Goal: Transaction & Acquisition: Purchase product/service

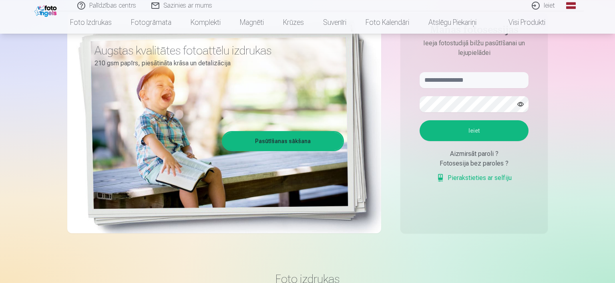
scroll to position [84, 0]
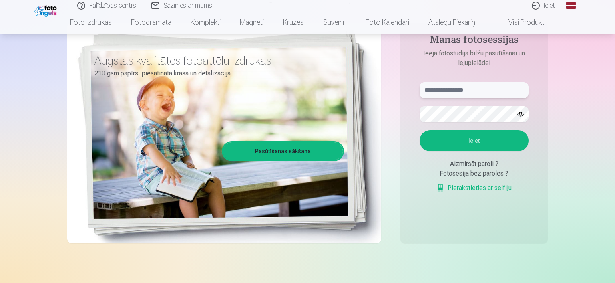
click at [450, 89] on input "text" at bounding box center [474, 90] width 109 height 16
type input "*"
type input "**********"
click at [475, 137] on button "Ieiet" at bounding box center [474, 140] width 109 height 21
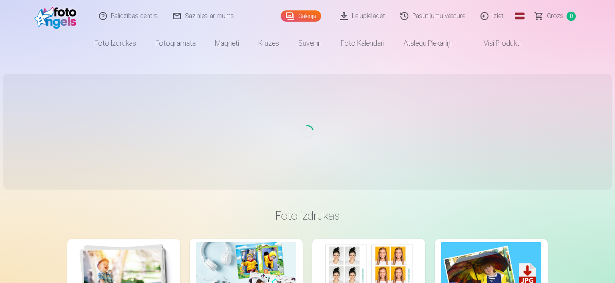
scroll to position [84, 0]
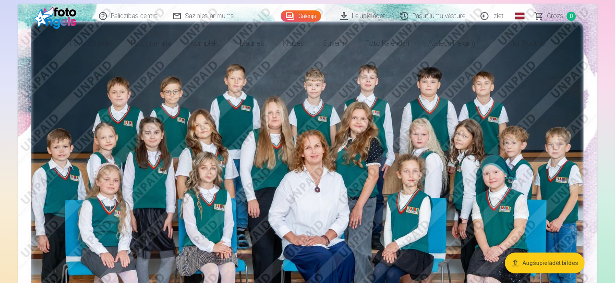
drag, startPoint x: 84, startPoint y: 145, endPoint x: 0, endPoint y: 1, distance: 166.6
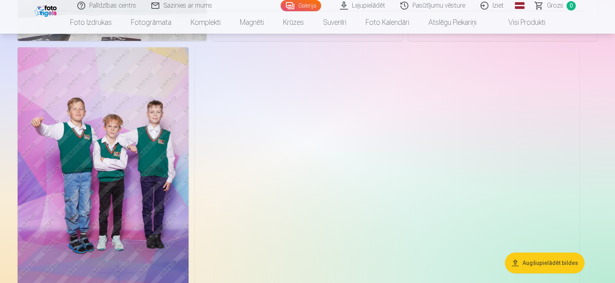
scroll to position [3001, 0]
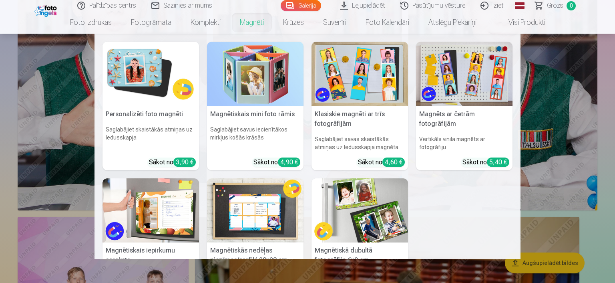
click at [245, 24] on link "Magnēti" at bounding box center [251, 22] width 43 height 22
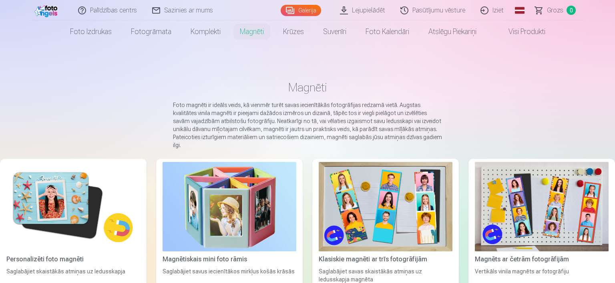
scroll to position [42, 0]
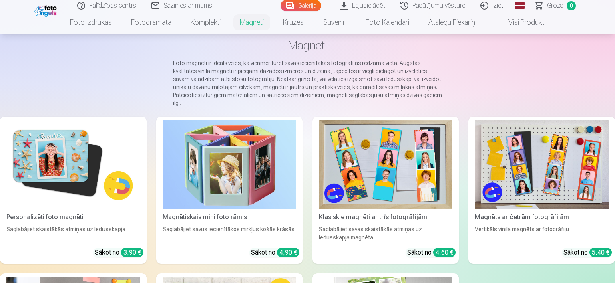
click at [64, 148] on img at bounding box center [73, 164] width 134 height 89
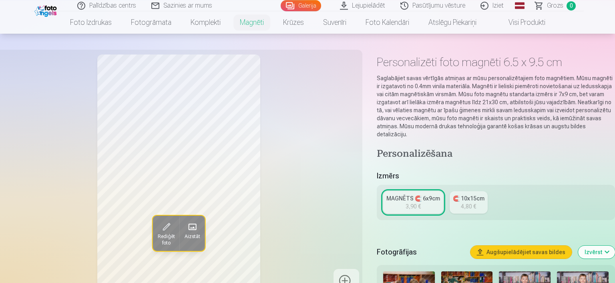
scroll to position [169, 0]
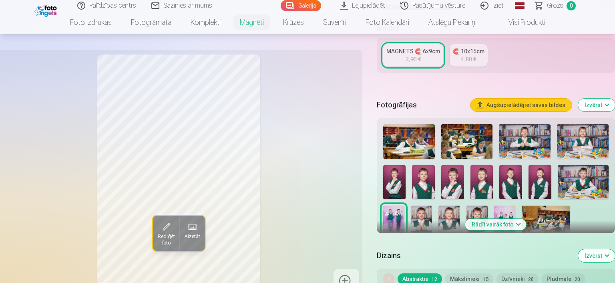
click at [423, 177] on img at bounding box center [423, 182] width 23 height 34
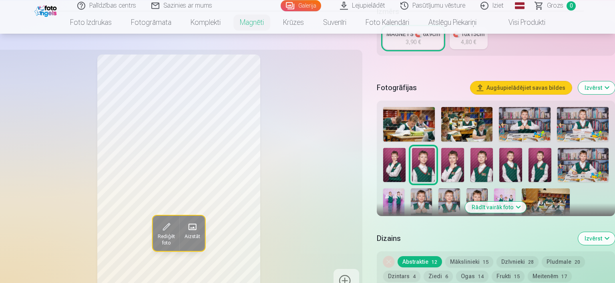
scroll to position [253, 0]
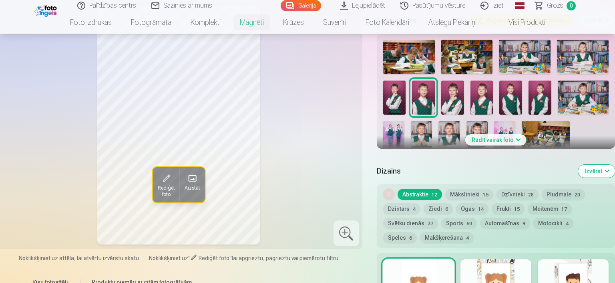
click at [470, 189] on button "Mākslinieki 15" at bounding box center [469, 194] width 48 height 11
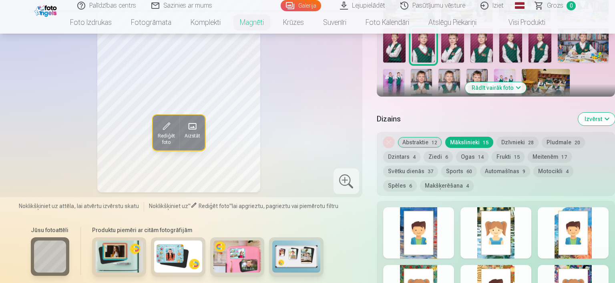
scroll to position [296, 0]
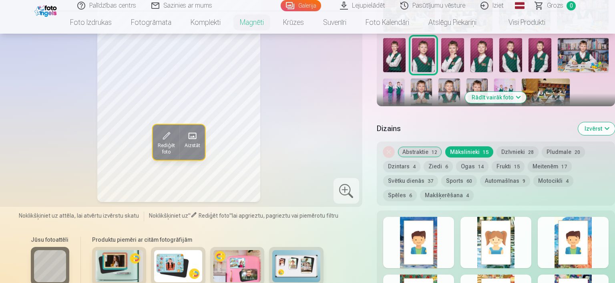
click at [419, 146] on button "Abstraktie 12" at bounding box center [420, 151] width 44 height 11
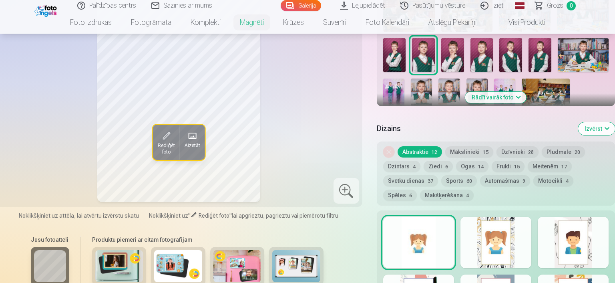
click at [441, 239] on div at bounding box center [418, 242] width 71 height 51
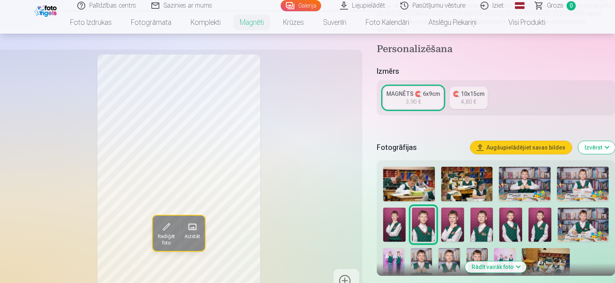
click at [514, 216] on img at bounding box center [510, 224] width 23 height 34
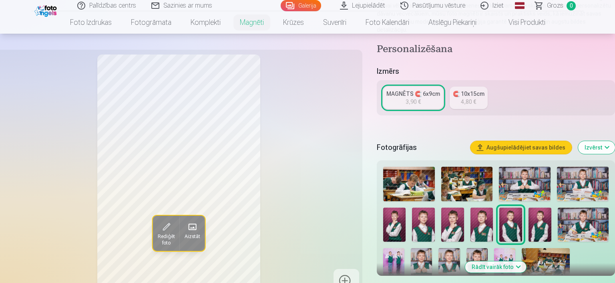
click at [584, 216] on img at bounding box center [583, 224] width 51 height 34
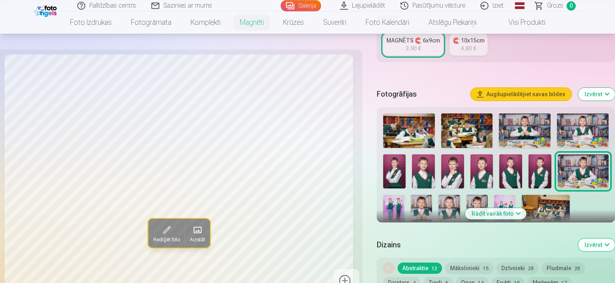
scroll to position [169, 0]
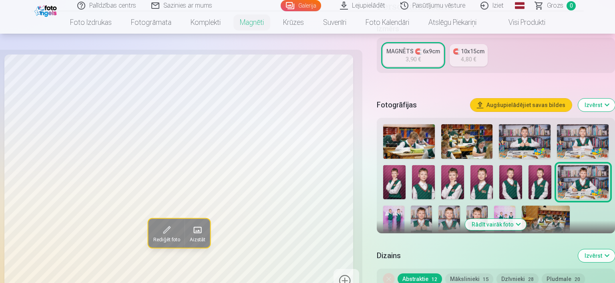
click at [421, 179] on img at bounding box center [423, 182] width 23 height 34
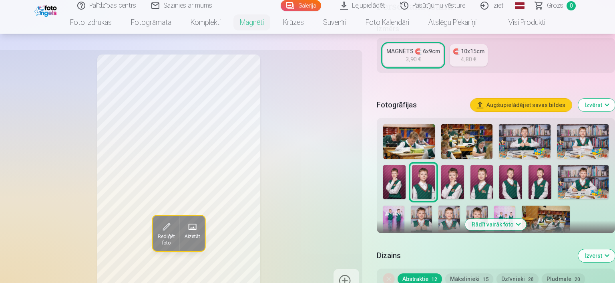
click at [536, 180] on img at bounding box center [539, 182] width 23 height 34
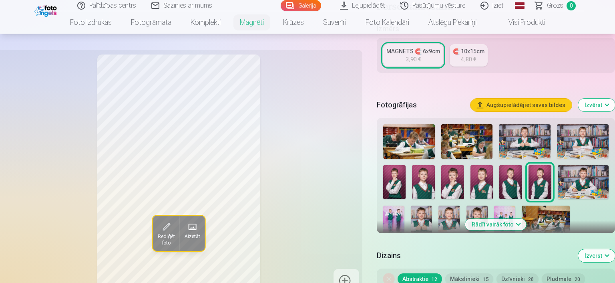
click at [514, 180] on img at bounding box center [510, 182] width 23 height 34
click at [500, 219] on button "Rādīt vairāk foto" at bounding box center [495, 224] width 61 height 11
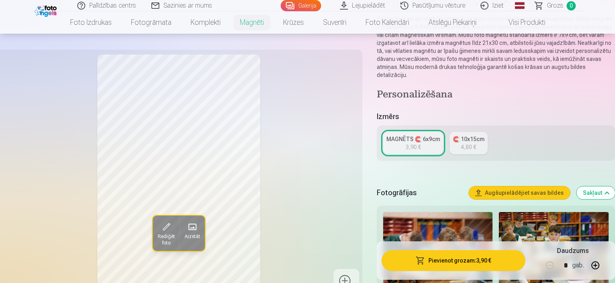
scroll to position [42, 0]
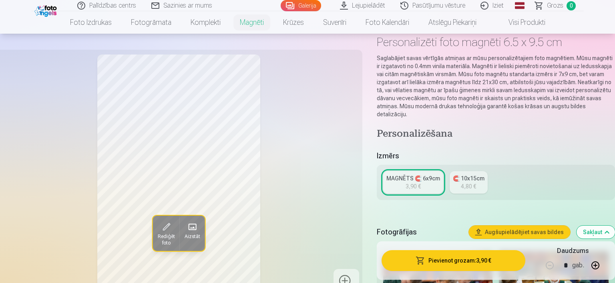
click at [591, 225] on button "Sakļaut" at bounding box center [595, 231] width 38 height 13
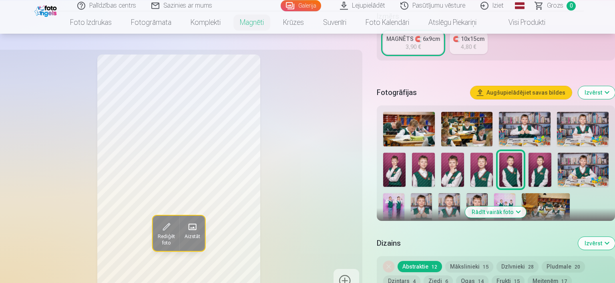
scroll to position [182, 0]
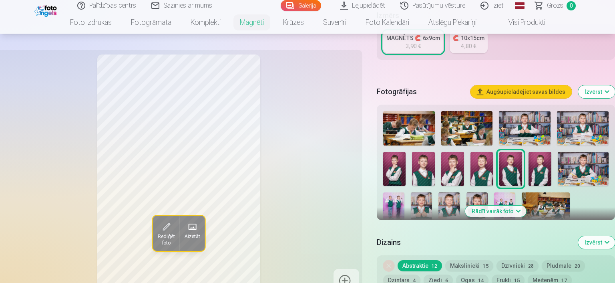
click at [421, 195] on img at bounding box center [421, 208] width 21 height 32
click at [452, 197] on img at bounding box center [448, 208] width 21 height 32
click at [422, 166] on img at bounding box center [423, 169] width 23 height 34
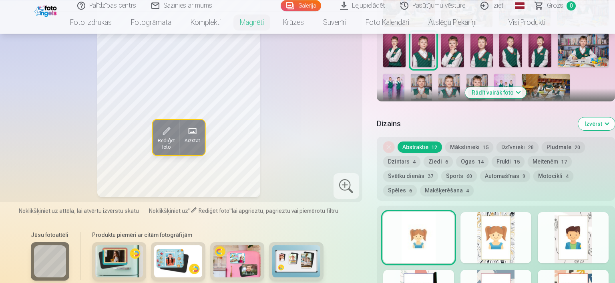
scroll to position [394, 0]
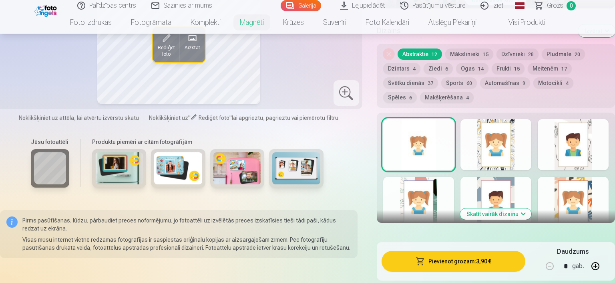
click at [456, 251] on button "Pievienot grozam : 3,90 €" at bounding box center [454, 261] width 144 height 21
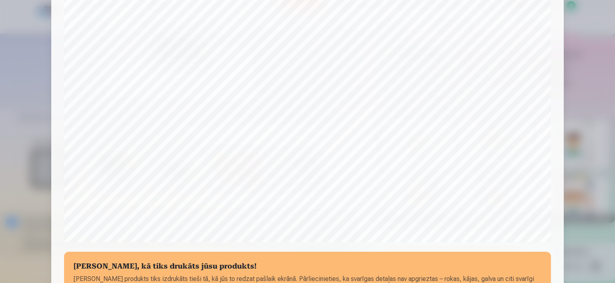
scroll to position [250, 0]
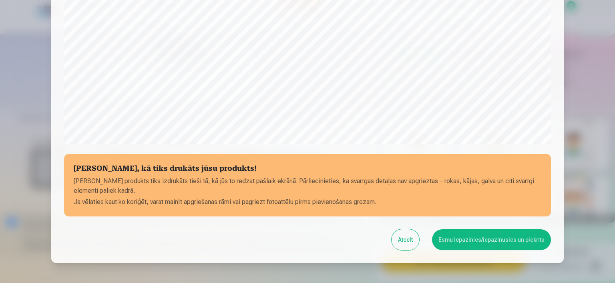
click at [477, 237] on button "Esmu iepazinies/iepazinusies un piekrītu" at bounding box center [491, 239] width 119 height 21
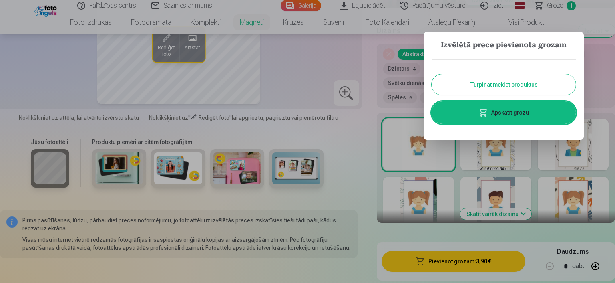
click at [503, 84] on button "Turpināt meklēt produktus" at bounding box center [504, 84] width 144 height 21
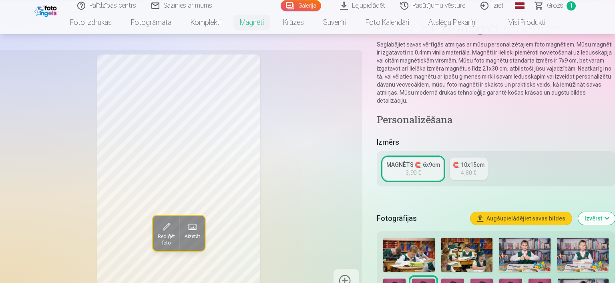
scroll to position [55, 0]
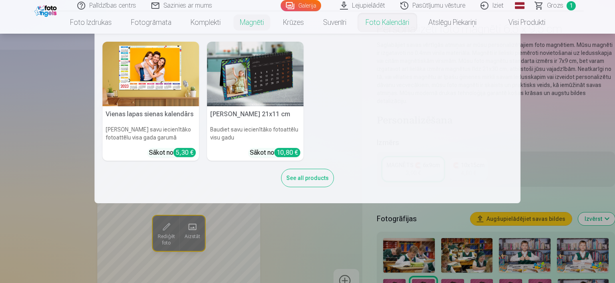
click at [48, 110] on nav "Vienas lapas sienas kalendārs Parādiet savu iecienītāko fotoattēlu visa gada ga…" at bounding box center [307, 118] width 615 height 169
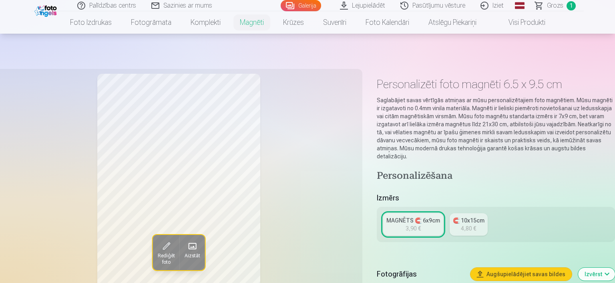
scroll to position [0, 0]
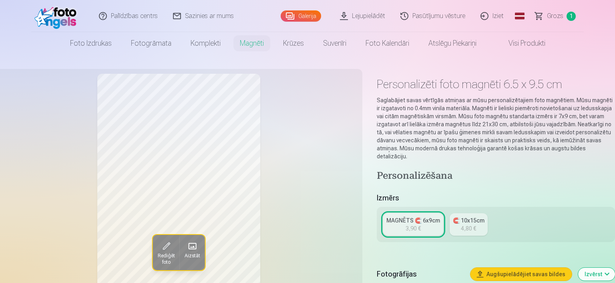
click at [308, 13] on link "Galerija" at bounding box center [301, 15] width 40 height 11
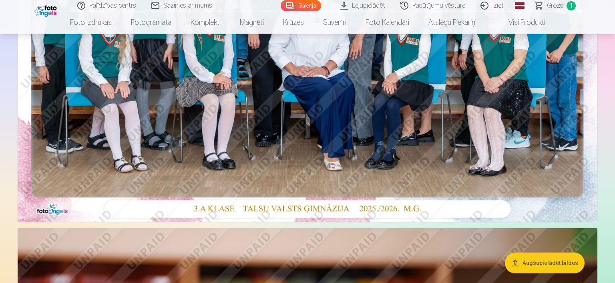
scroll to position [84, 0]
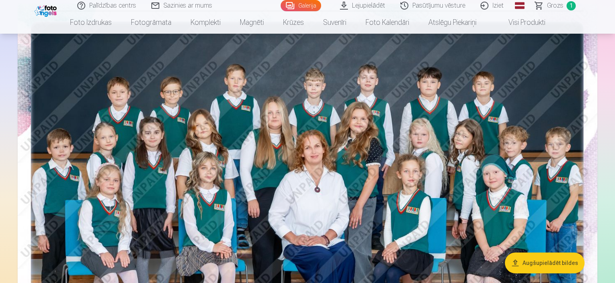
click at [347, 141] on img at bounding box center [308, 197] width 580 height 387
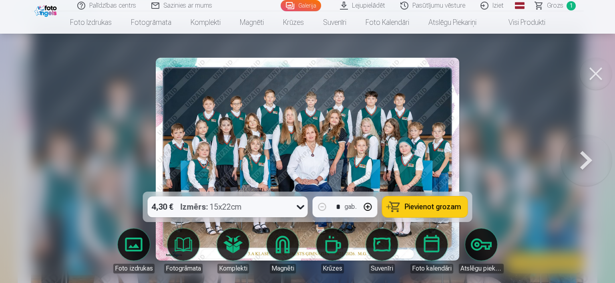
click at [297, 208] on icon at bounding box center [300, 206] width 13 height 13
click at [85, 156] on div at bounding box center [307, 141] width 615 height 283
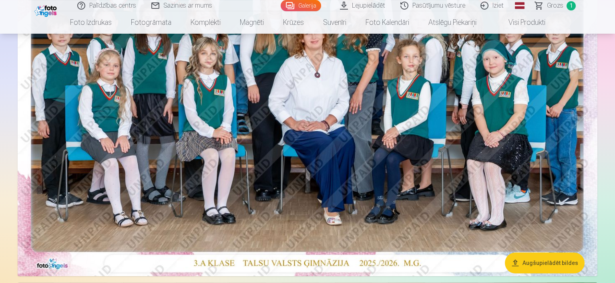
scroll to position [169, 0]
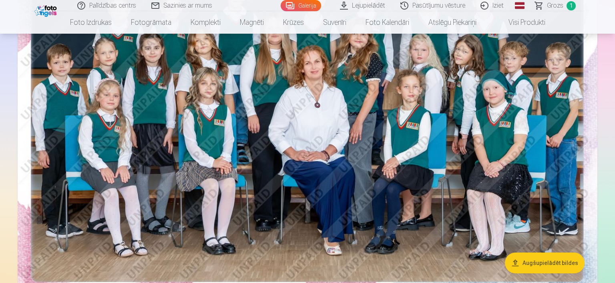
click at [365, 186] on img at bounding box center [308, 112] width 580 height 387
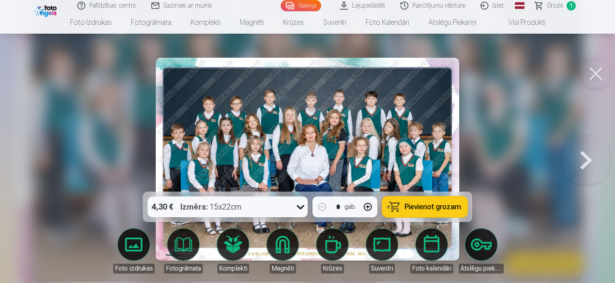
click at [434, 204] on span "Pievienot grozam" at bounding box center [433, 206] width 56 height 7
click at [584, 157] on button at bounding box center [585, 159] width 51 height 49
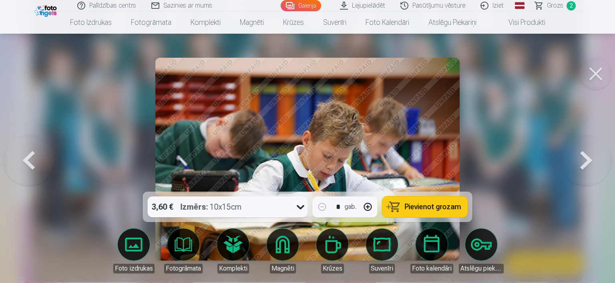
click at [584, 157] on button at bounding box center [585, 159] width 51 height 49
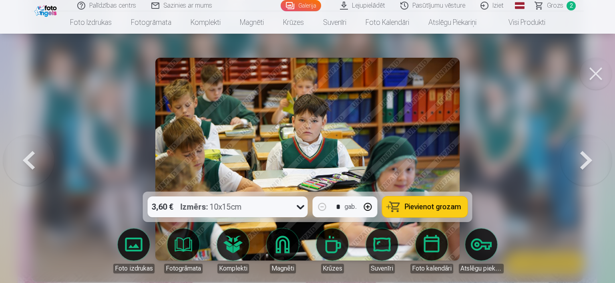
click at [584, 157] on button at bounding box center [585, 159] width 51 height 49
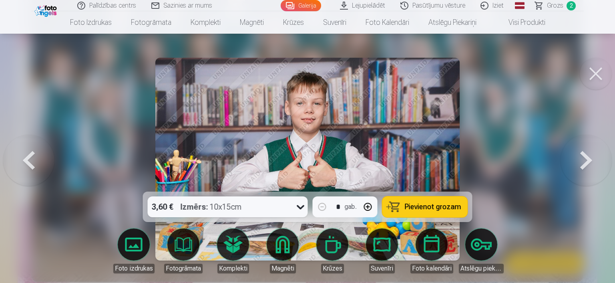
click at [584, 157] on button at bounding box center [585, 159] width 51 height 49
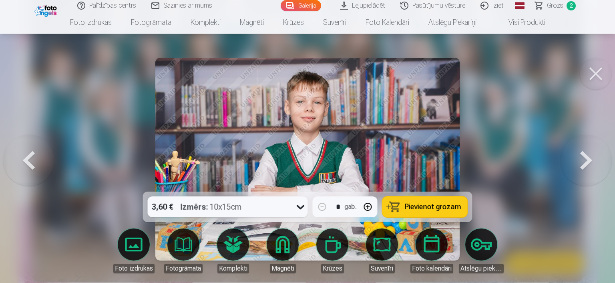
click at [593, 169] on button at bounding box center [585, 159] width 51 height 49
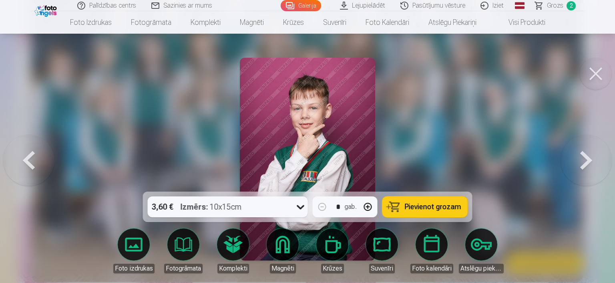
click at [593, 169] on button at bounding box center [585, 159] width 51 height 49
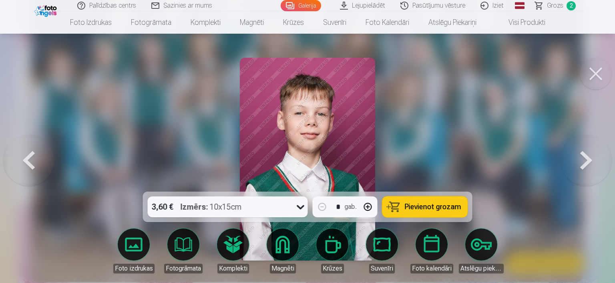
click at [593, 169] on button at bounding box center [585, 159] width 51 height 49
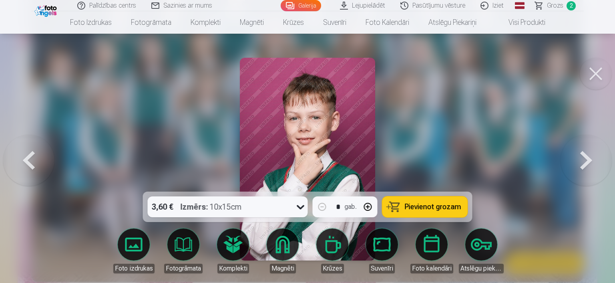
click at [593, 169] on button at bounding box center [585, 159] width 51 height 49
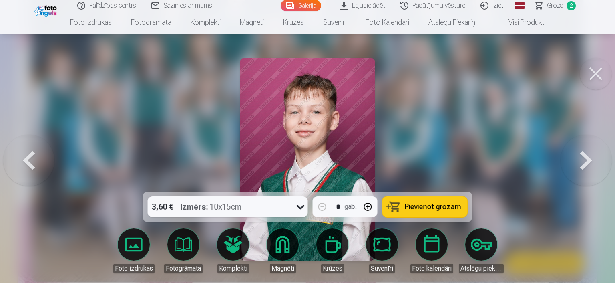
click at [593, 169] on button at bounding box center [585, 159] width 51 height 49
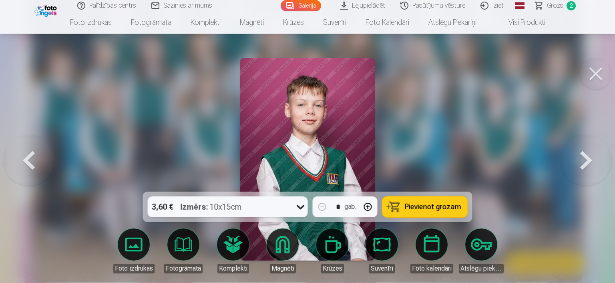
click at [593, 169] on button at bounding box center [585, 159] width 51 height 49
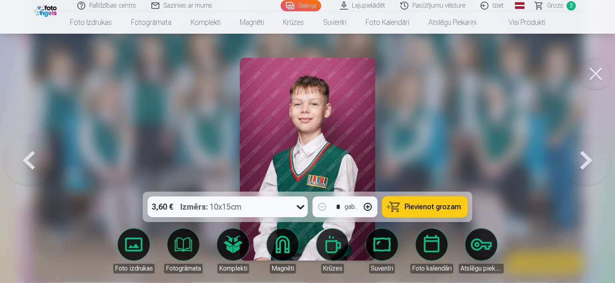
click at [593, 169] on button at bounding box center [585, 159] width 51 height 49
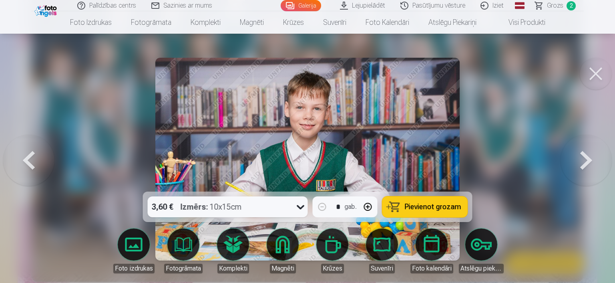
click at [593, 169] on button at bounding box center [585, 159] width 51 height 49
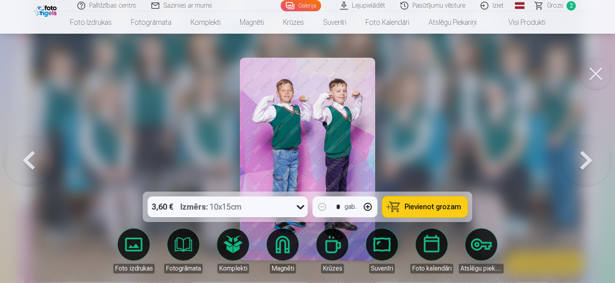
click at [305, 209] on icon at bounding box center [300, 206] width 13 height 13
click at [446, 207] on span "Pievienot grozam" at bounding box center [433, 206] width 56 height 7
click at [35, 163] on button at bounding box center [28, 159] width 51 height 49
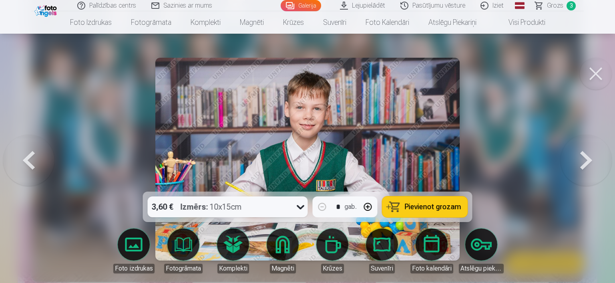
click at [432, 207] on span "Pievienot grozam" at bounding box center [433, 206] width 56 height 7
click at [562, 5] on span "Grozs" at bounding box center [555, 6] width 16 height 10
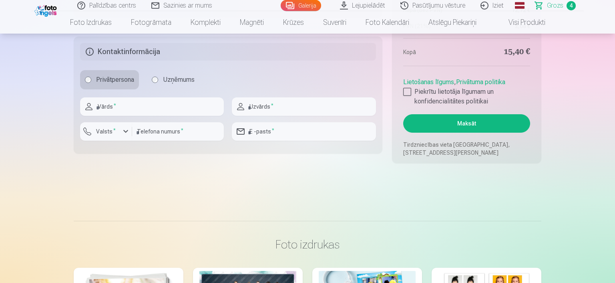
scroll to position [592, 0]
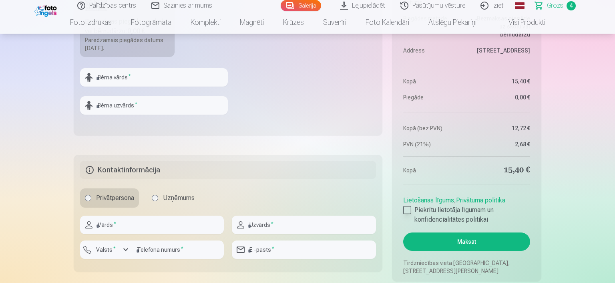
click at [408, 208] on div at bounding box center [407, 210] width 8 height 8
click at [444, 242] on button "Maksāt" at bounding box center [466, 241] width 127 height 18
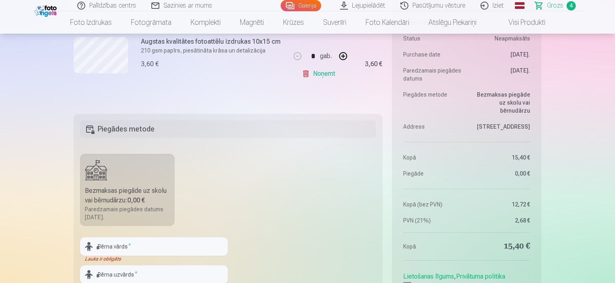
scroll to position [507, 0]
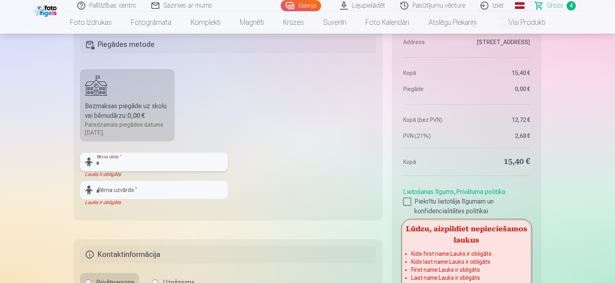
click at [134, 165] on input "text" at bounding box center [154, 162] width 148 height 18
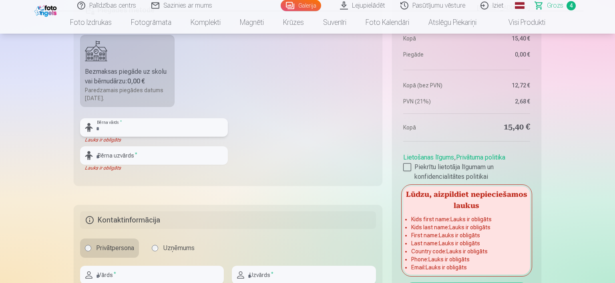
scroll to position [549, 0]
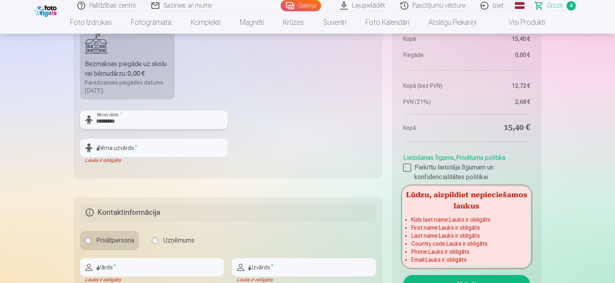
type input "*********"
click at [127, 154] on input "text" at bounding box center [154, 148] width 148 height 18
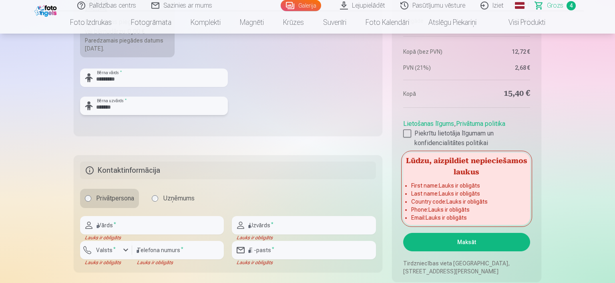
scroll to position [634, 0]
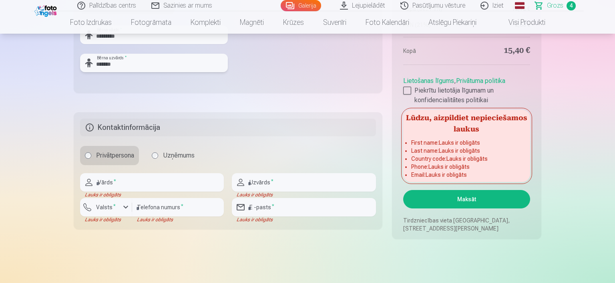
type input "*******"
click at [136, 187] on input "text" at bounding box center [152, 182] width 144 height 18
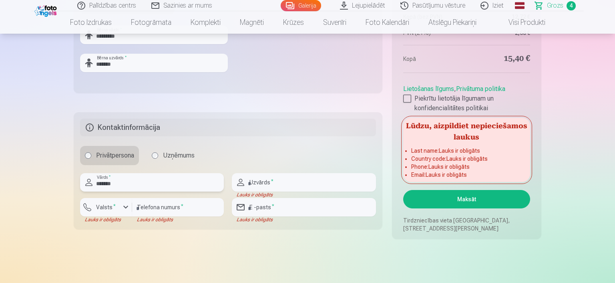
type input "*******"
click at [278, 187] on input "text" at bounding box center [304, 182] width 144 height 18
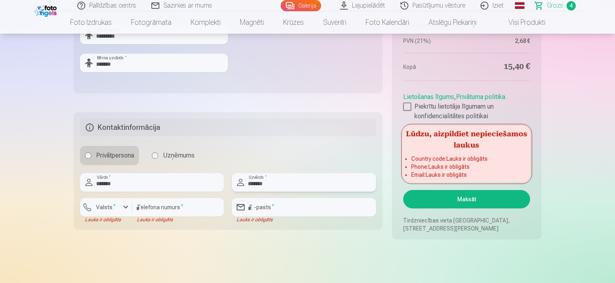
type input "*******"
click at [123, 208] on div "button" at bounding box center [126, 207] width 10 height 10
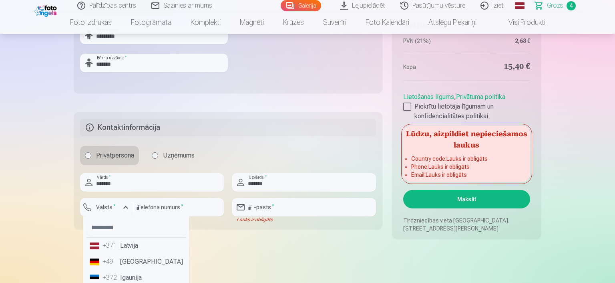
click at [132, 244] on li "+371 Latvija" at bounding box center [136, 245] width 100 height 16
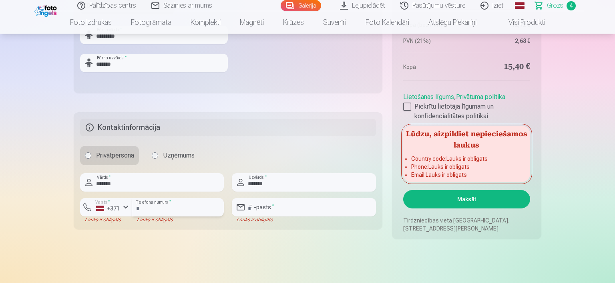
click at [160, 212] on input "number" at bounding box center [178, 207] width 92 height 18
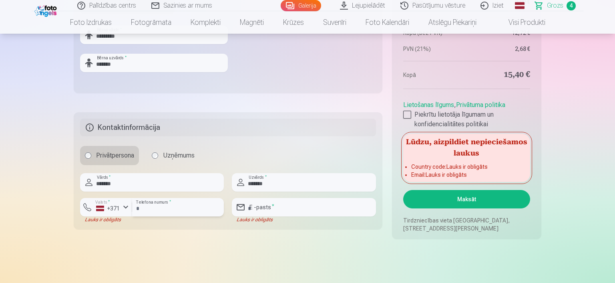
type input "********"
click at [267, 207] on input "email" at bounding box center [304, 207] width 144 height 18
click at [132, 173] on input "*******" at bounding box center [152, 182] width 144 height 18
type input "*"
type input "*****"
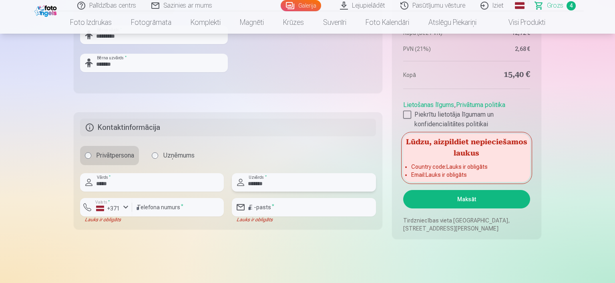
click at [266, 183] on input "*******" at bounding box center [304, 182] width 144 height 18
type input "*******"
click at [170, 212] on input "********" at bounding box center [178, 207] width 92 height 18
type input "********"
click at [272, 206] on input "email" at bounding box center [304, 207] width 144 height 18
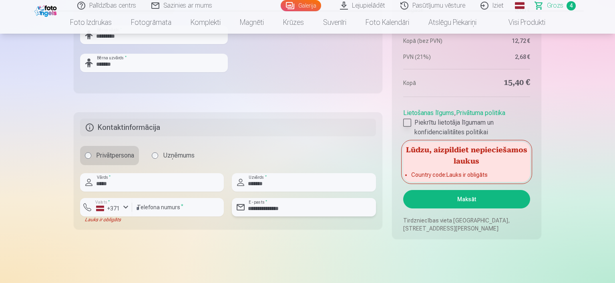
type input "**********"
click at [408, 123] on div at bounding box center [407, 123] width 8 height 8
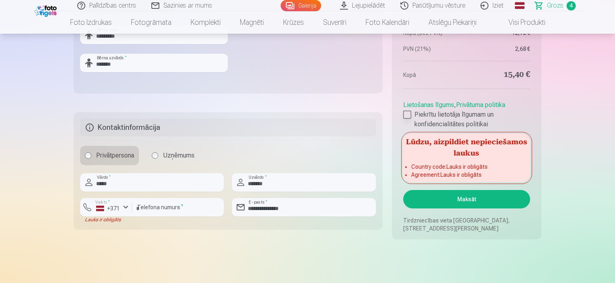
click at [406, 115] on div at bounding box center [407, 114] width 8 height 8
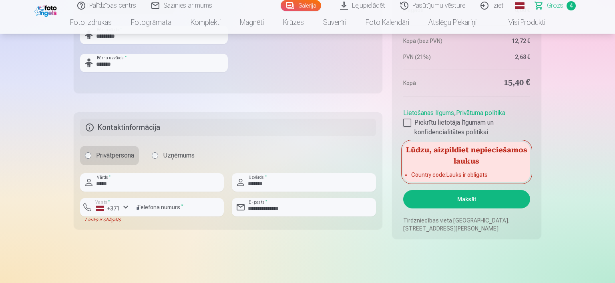
click at [465, 196] on button "Maksāt" at bounding box center [466, 199] width 127 height 18
